Goal: Find specific page/section: Find specific page/section

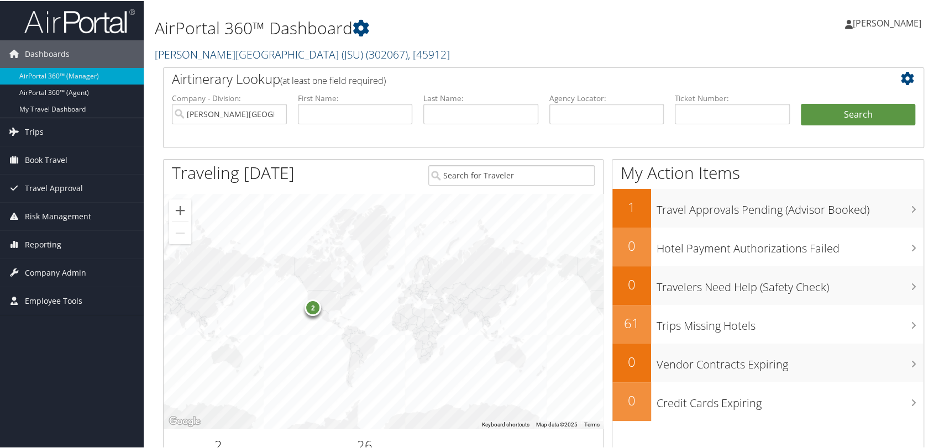
click at [217, 59] on link "Jackson State University (JSU) ( 302067 ) , [ 45912 ]" at bounding box center [302, 53] width 295 height 15
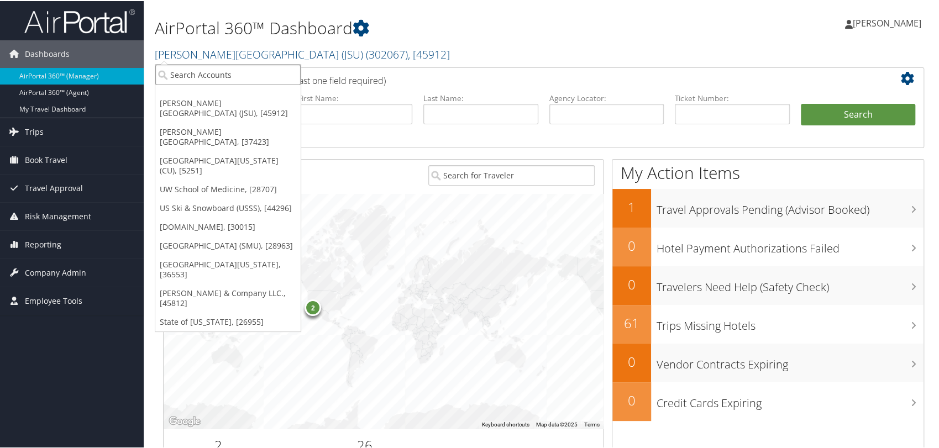
click at [226, 73] on input "search" at bounding box center [227, 74] width 145 height 20
type input "university of washington"
click at [291, 73] on input "university of washington" at bounding box center [227, 74] width 145 height 20
click at [267, 76] on input "search" at bounding box center [227, 74] width 145 height 20
paste input "28799"
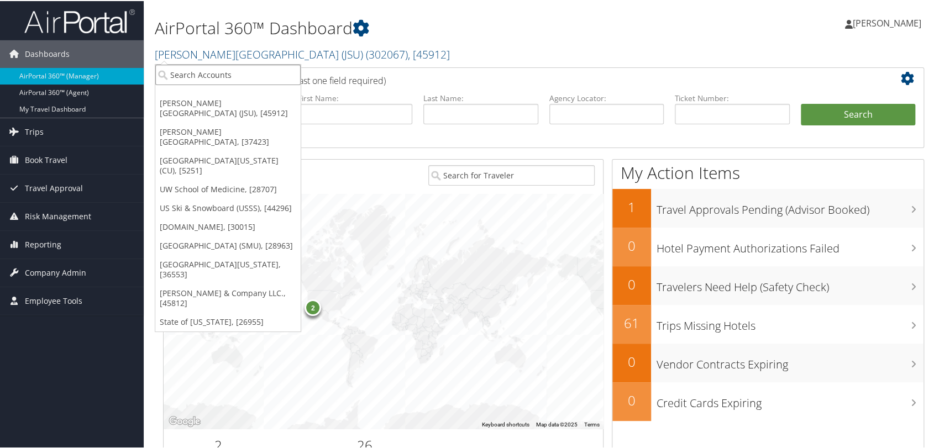
type input "28799"
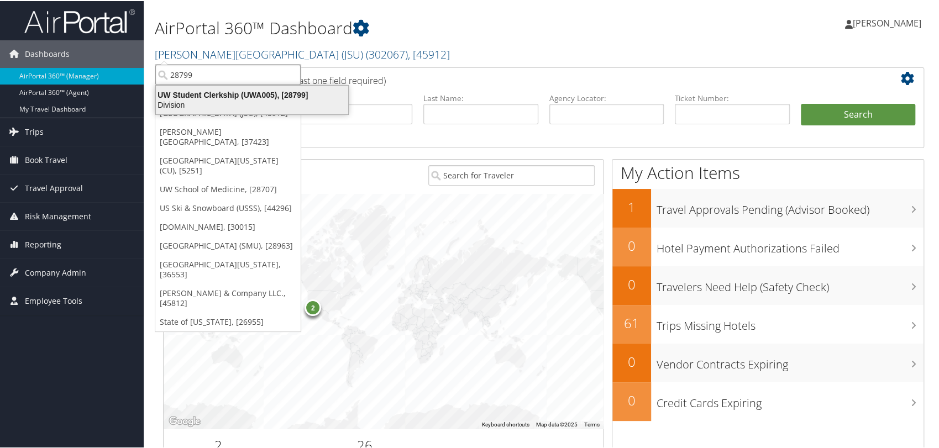
click at [234, 102] on div "Division" at bounding box center [252, 104] width 206 height 10
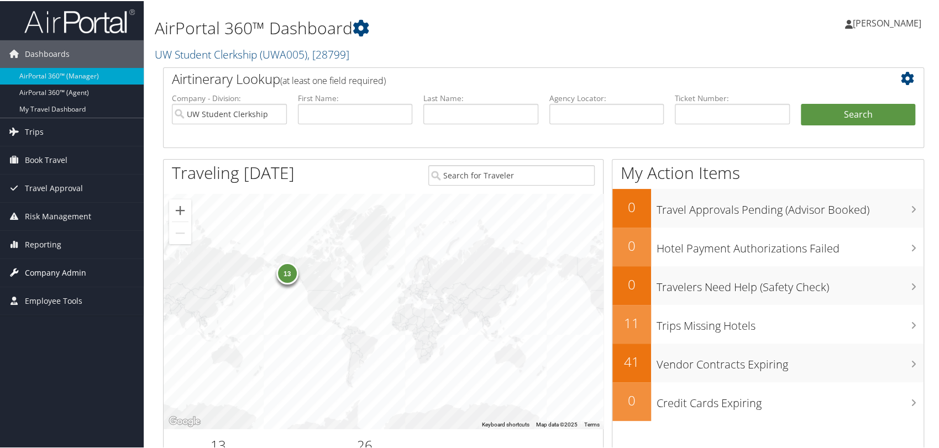
click at [62, 269] on span "Company Admin" at bounding box center [55, 272] width 61 height 28
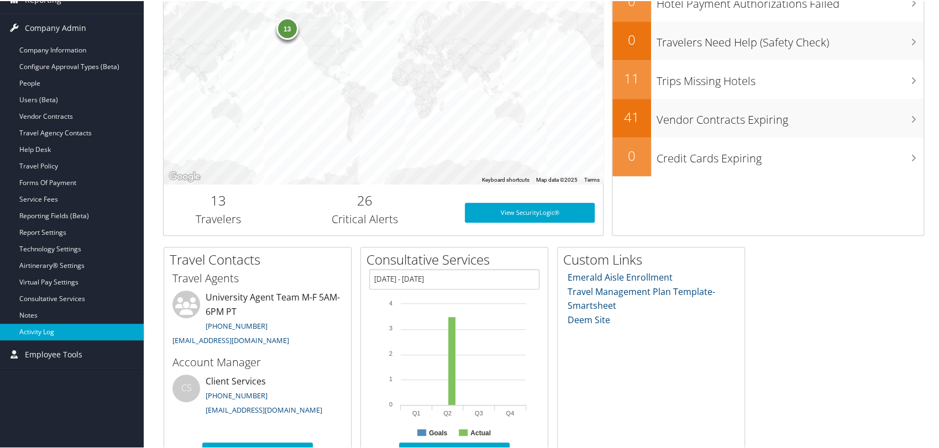
scroll to position [246, 0]
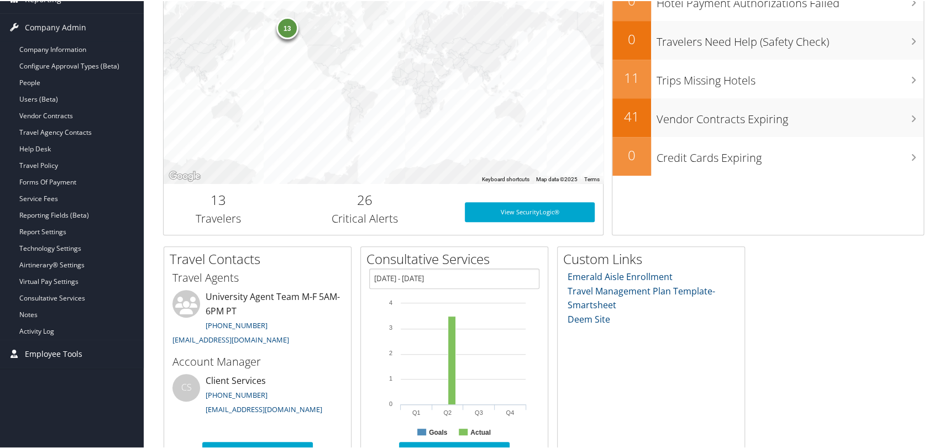
click at [79, 353] on span "Employee Tools" at bounding box center [54, 354] width 58 height 28
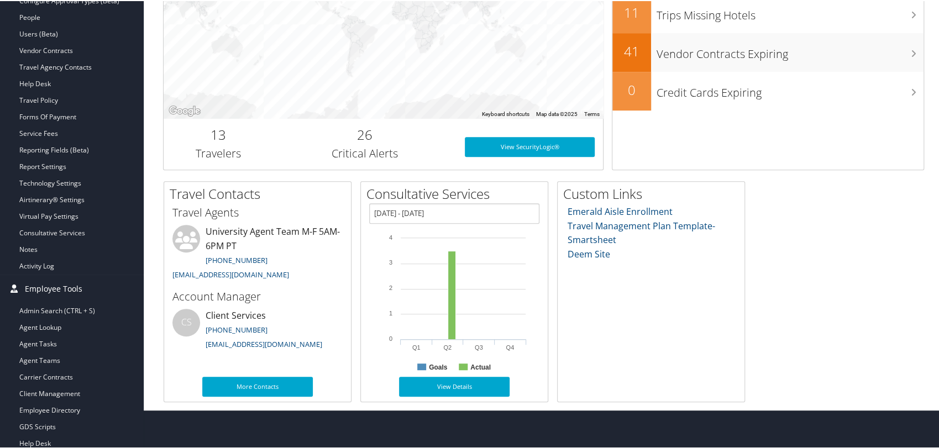
scroll to position [314, 0]
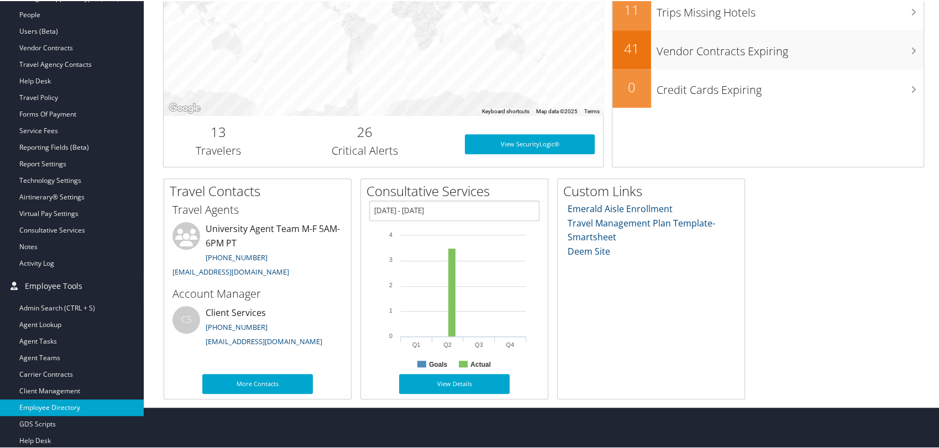
click at [66, 408] on link "Employee Directory" at bounding box center [72, 407] width 144 height 17
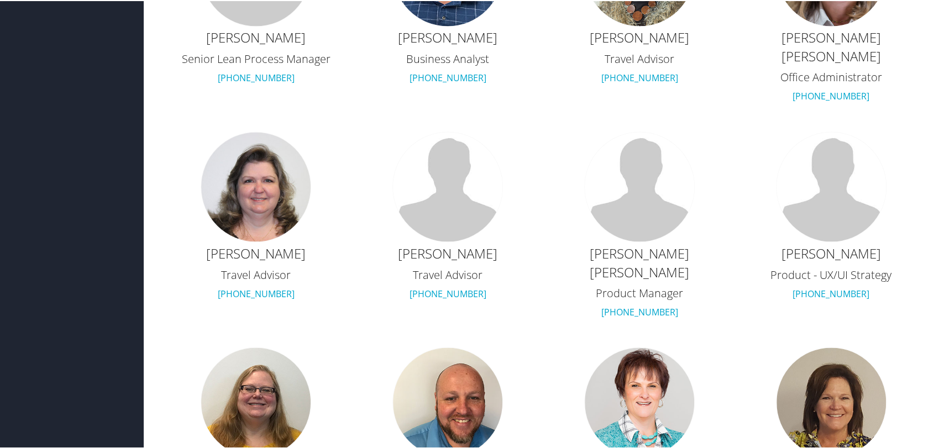
scroll to position [798, 0]
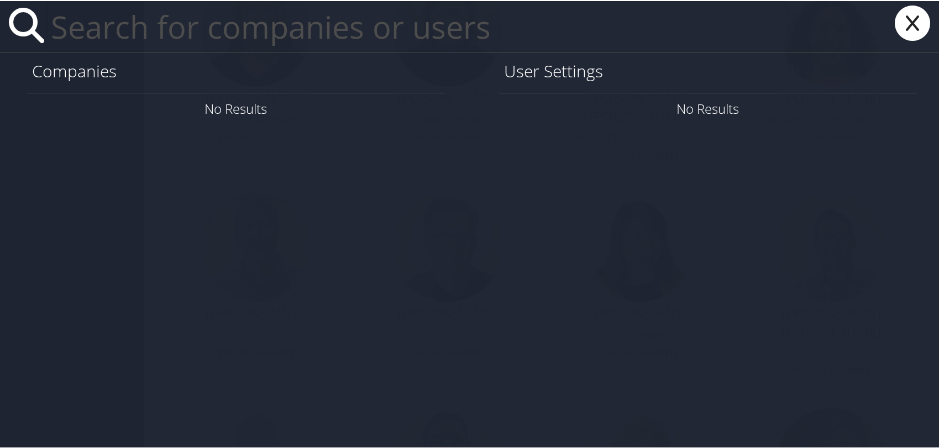
click at [899, 18] on icon at bounding box center [913, 21] width 44 height 35
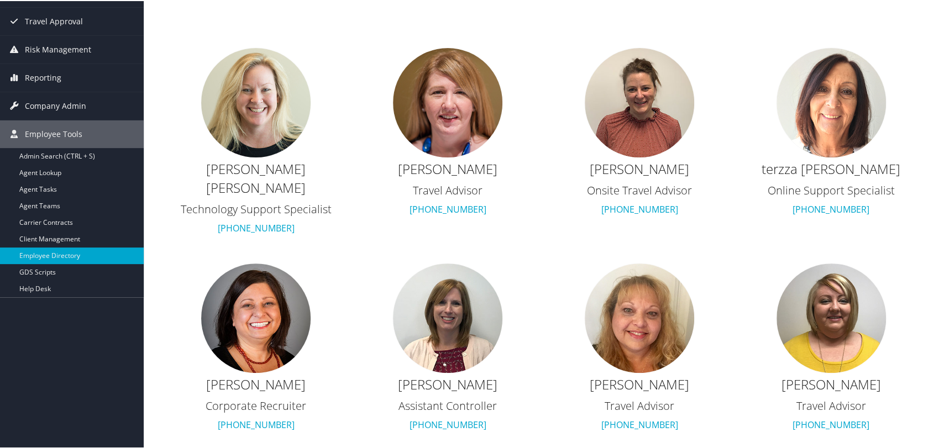
scroll to position [0, 0]
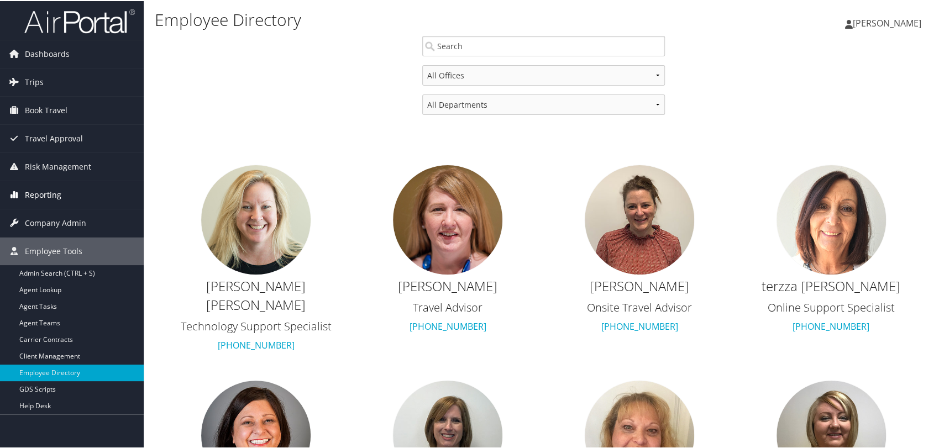
click at [46, 192] on span "Reporting" at bounding box center [43, 194] width 36 height 28
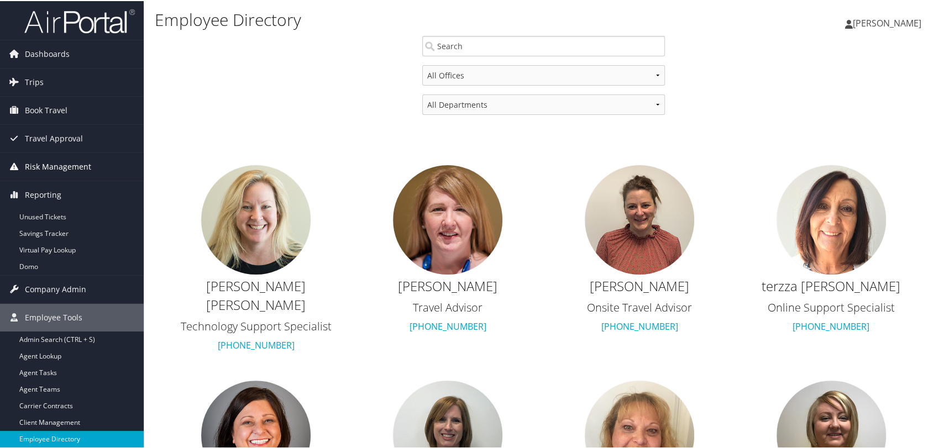
click at [66, 161] on span "Risk Management" at bounding box center [58, 166] width 66 height 28
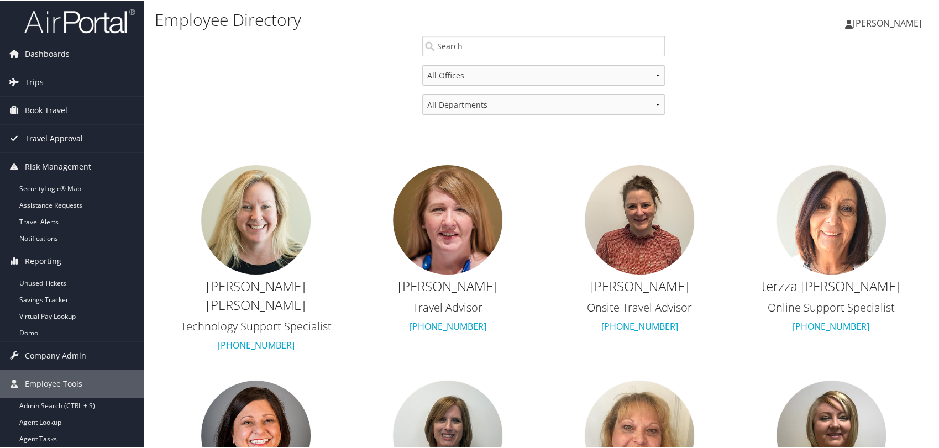
click at [53, 136] on span "Travel Approval" at bounding box center [54, 138] width 58 height 28
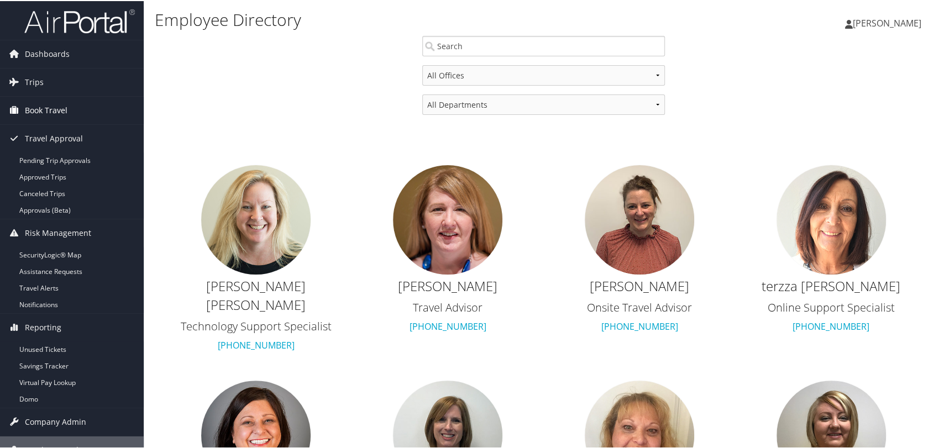
click at [54, 116] on span "Book Travel" at bounding box center [46, 110] width 43 height 28
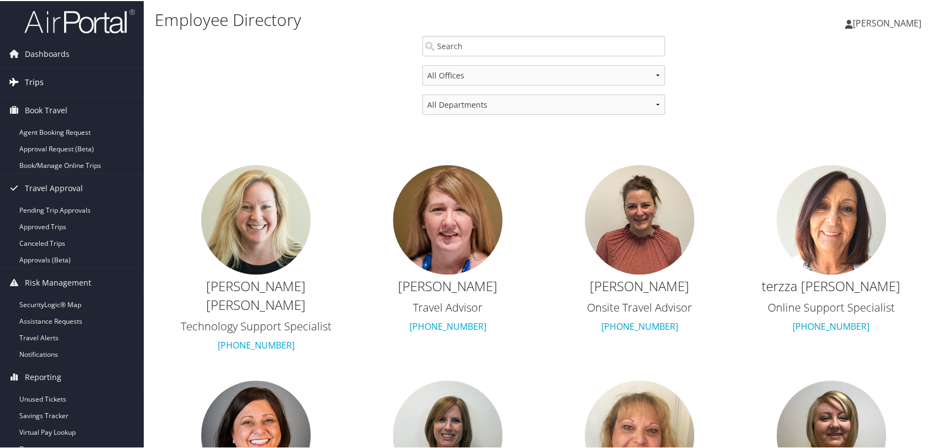
click at [50, 77] on link "Trips" at bounding box center [72, 81] width 144 height 28
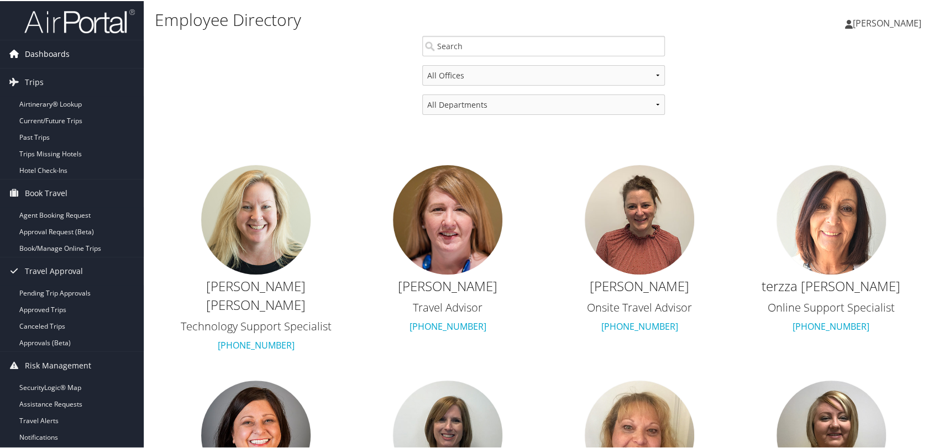
click at [58, 52] on span "Dashboards" at bounding box center [47, 53] width 45 height 28
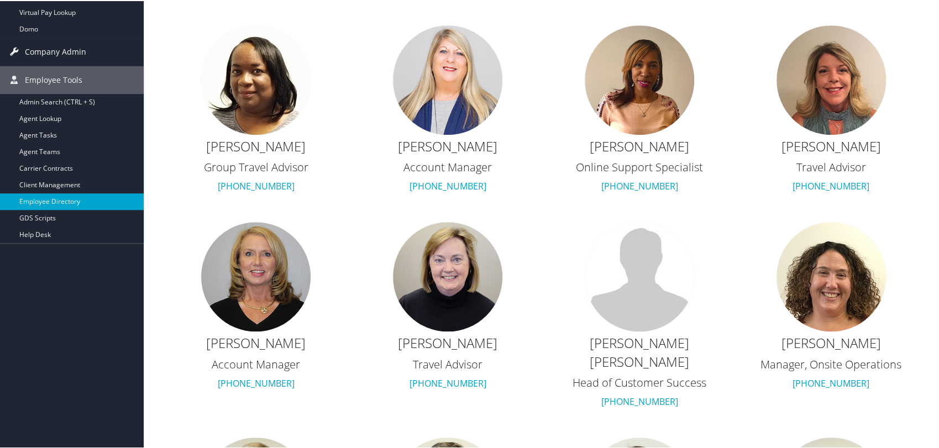
scroll to position [491, 0]
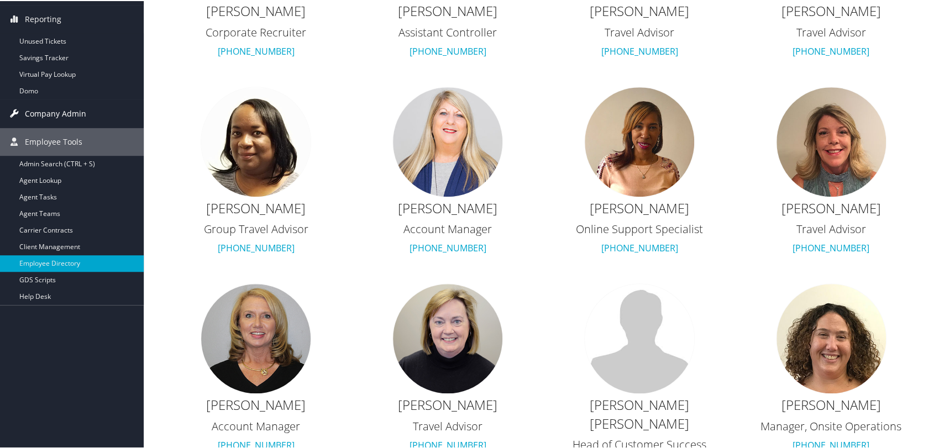
click at [66, 116] on span "Company Admin" at bounding box center [55, 113] width 61 height 28
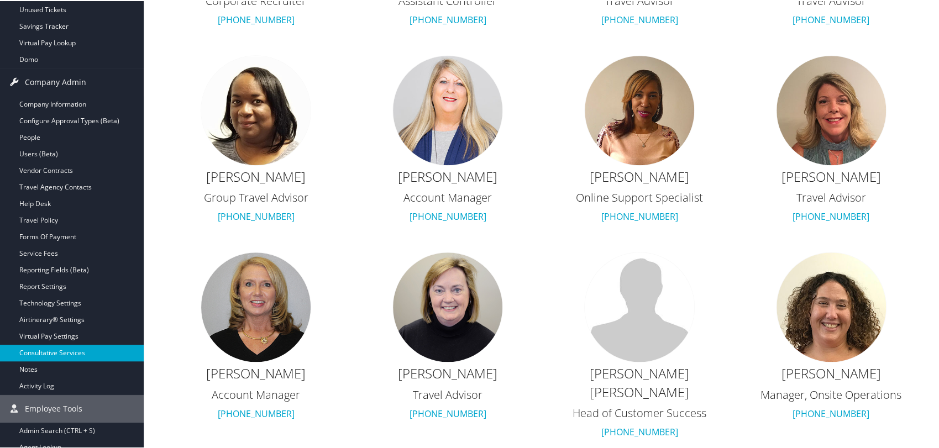
scroll to position [553, 0]
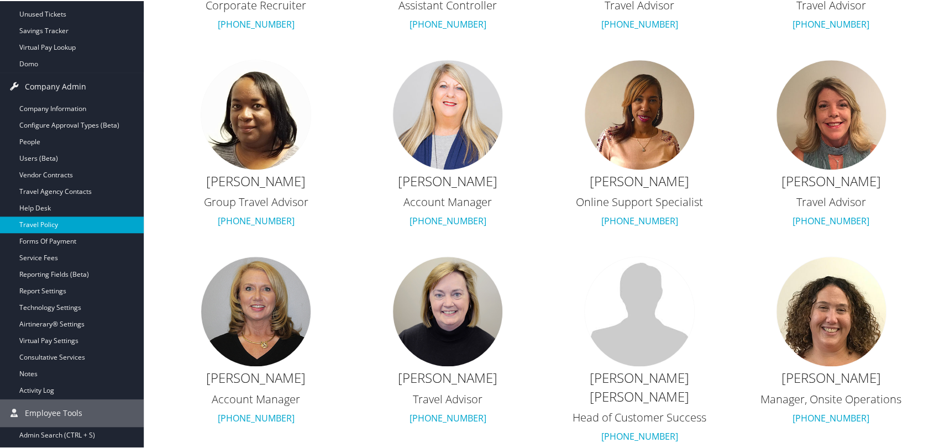
click at [46, 185] on ul "Company Information Configure Approval Types (Beta) People Users (Beta) Vendor …" at bounding box center [72, 249] width 144 height 299
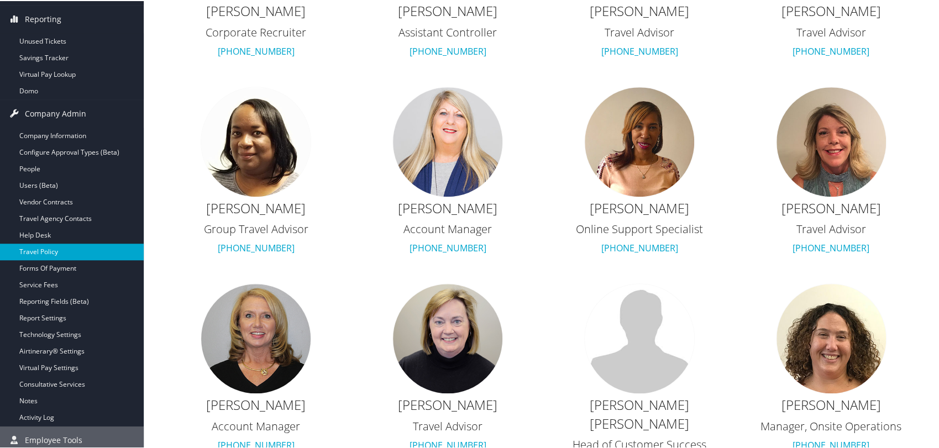
click at [56, 253] on link "Travel Policy" at bounding box center [72, 251] width 144 height 17
